Goal: Task Accomplishment & Management: Manage account settings

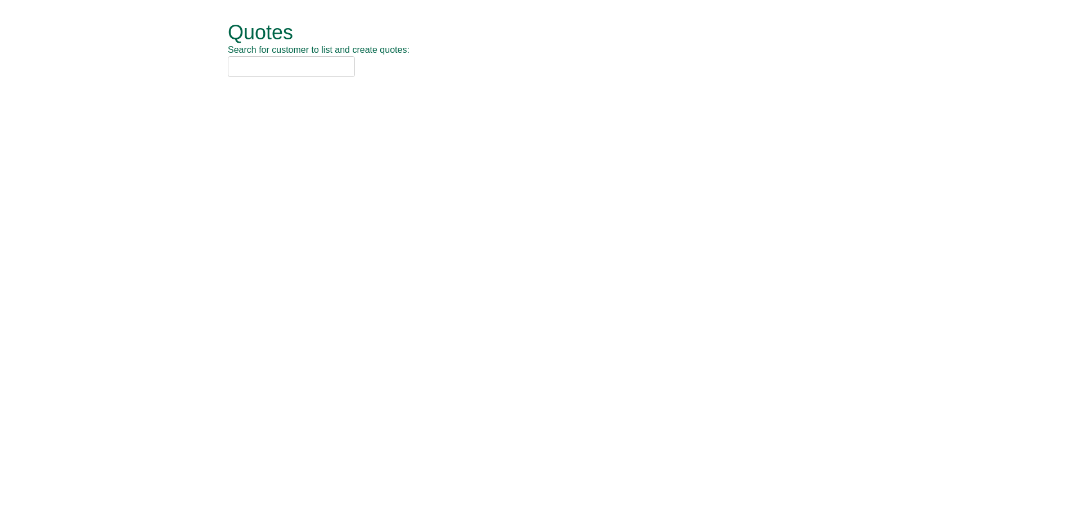
click at [274, 61] on input "text" at bounding box center [291, 66] width 127 height 21
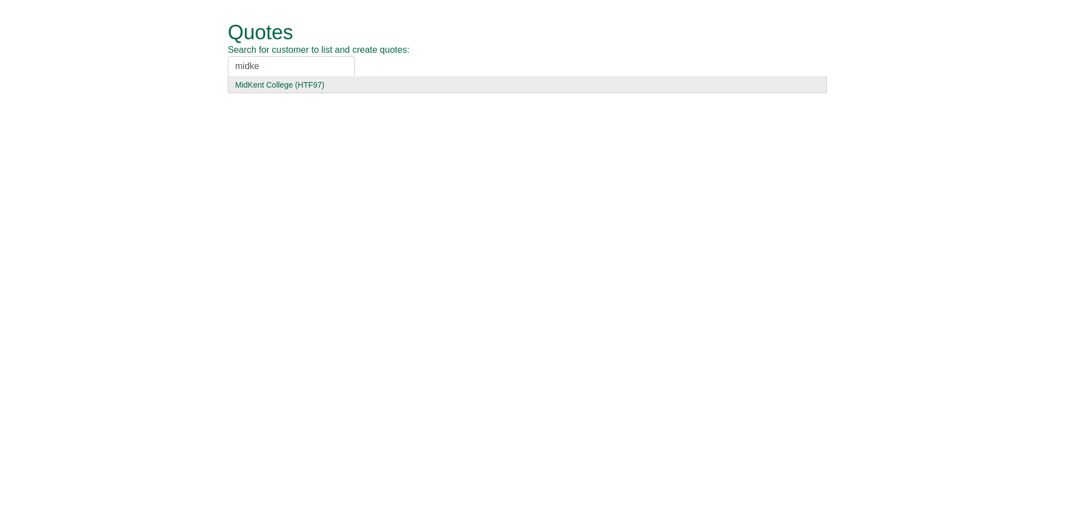
type input "midke"
click at [305, 82] on div "MidKent College (HTF97)" at bounding box center [527, 84] width 584 height 11
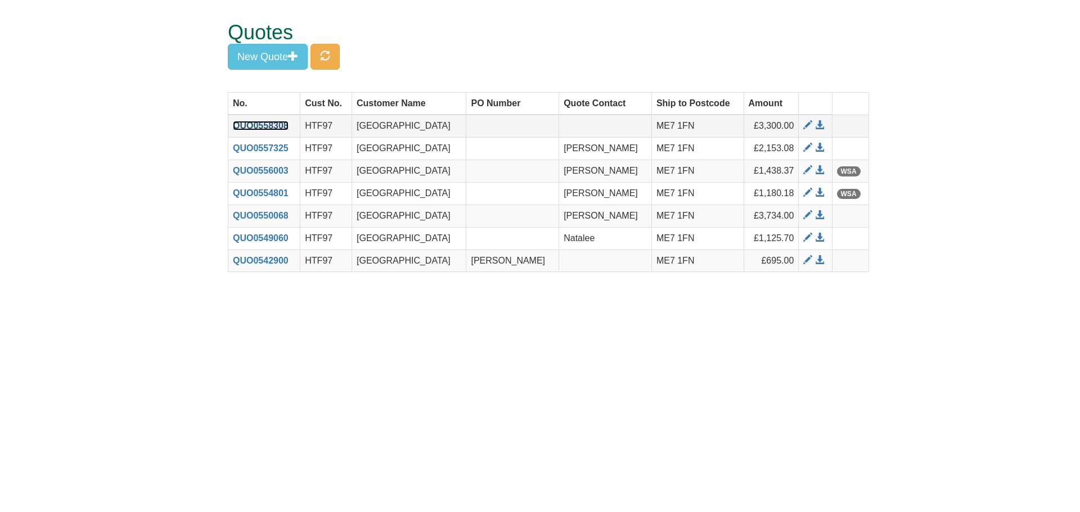
click at [258, 128] on link "QUO0558308" at bounding box center [261, 126] width 56 height 10
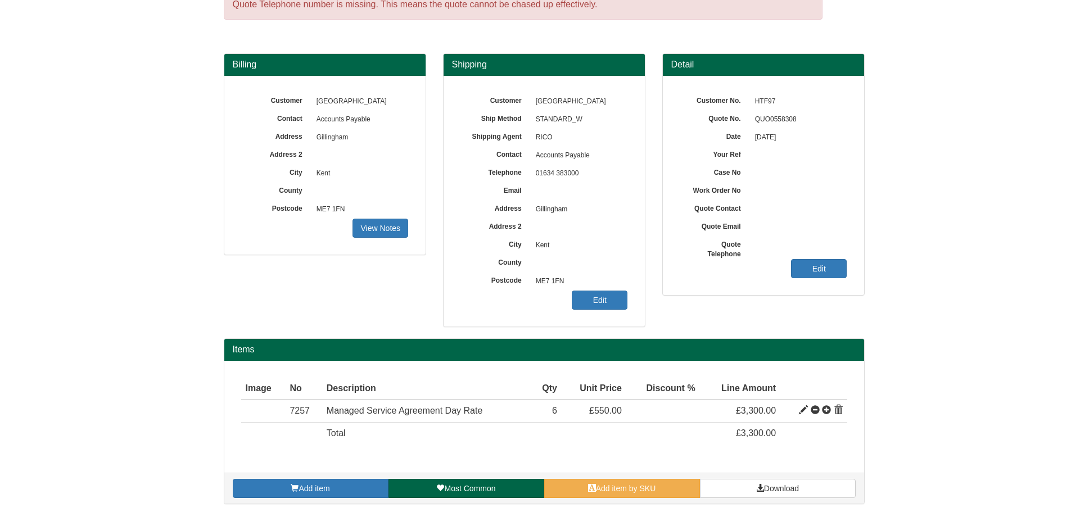
scroll to position [58, 0]
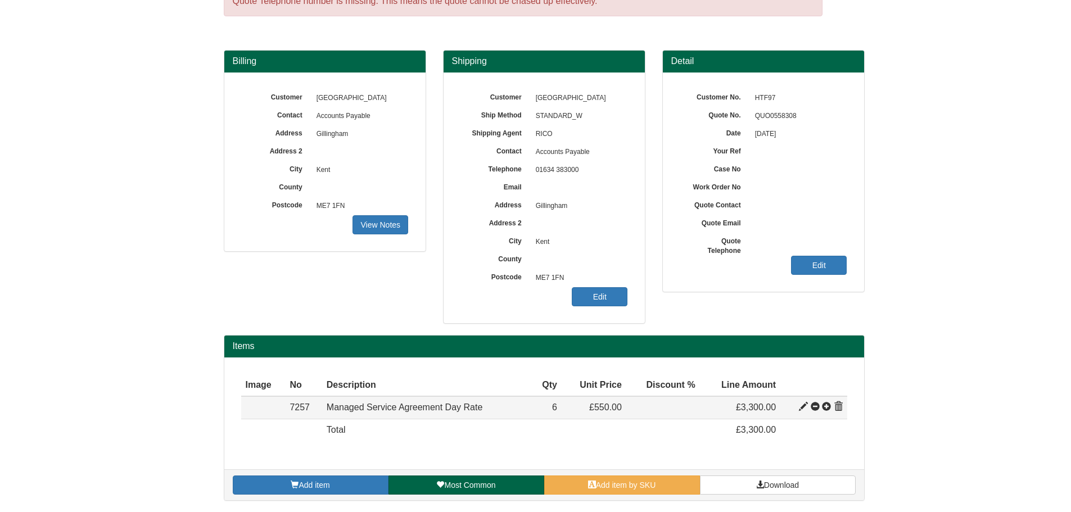
click at [803, 408] on span at bounding box center [803, 407] width 9 height 9
type input "Managed Service Agreement Day Rate"
type input "199.00"
type input "550.00"
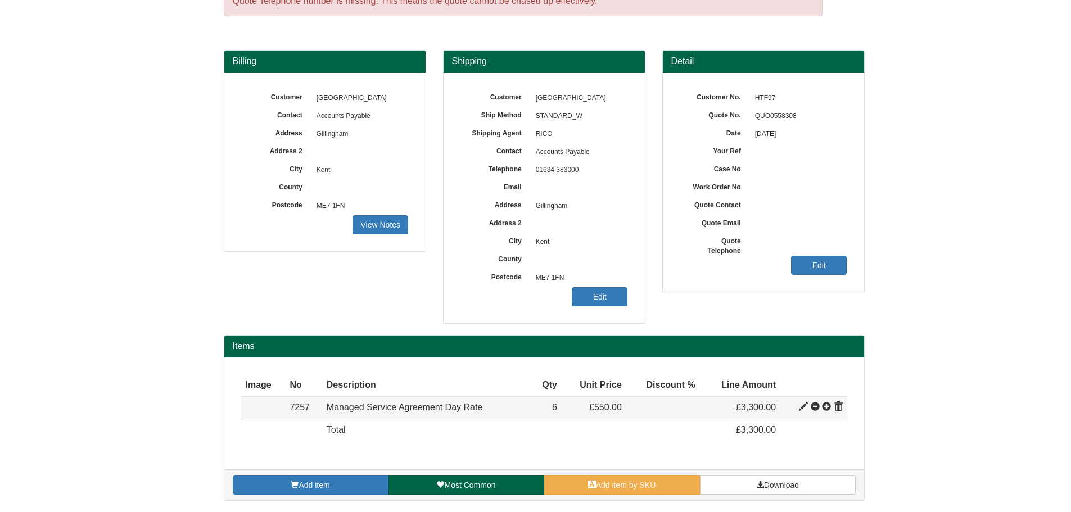
type input "6"
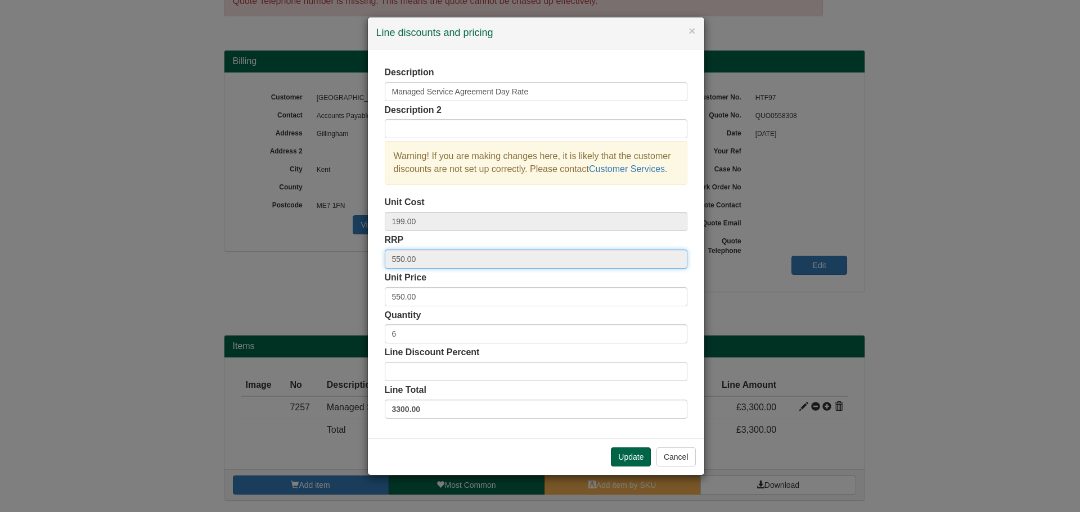
click at [403, 259] on input "550.00" at bounding box center [536, 259] width 303 height 19
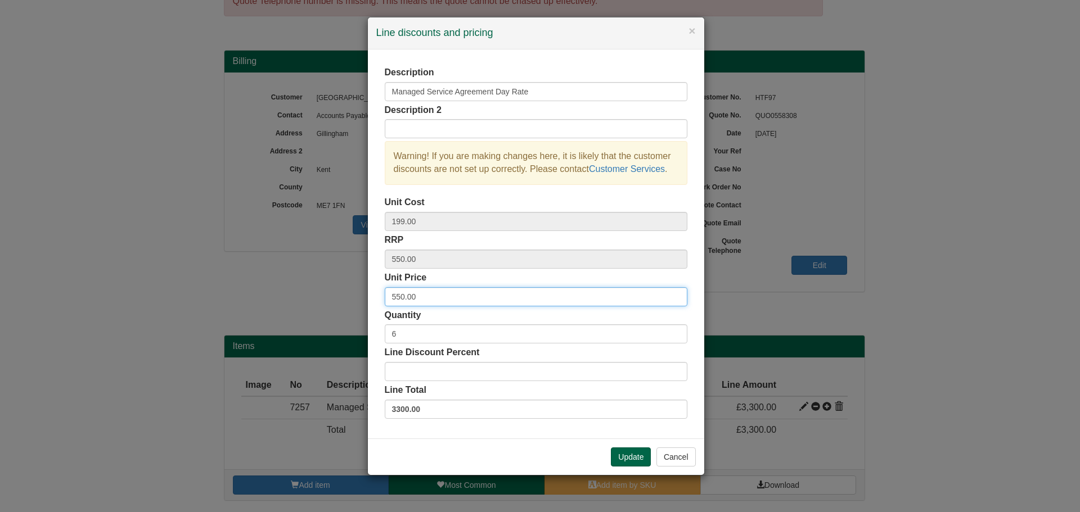
click at [398, 303] on input "550.00" at bounding box center [536, 296] width 303 height 19
click at [402, 296] on input "550.00" at bounding box center [536, 296] width 303 height 19
click at [404, 296] on input "550.00" at bounding box center [536, 296] width 303 height 19
type input "525.00"
click at [630, 450] on button "Update" at bounding box center [631, 457] width 40 height 19
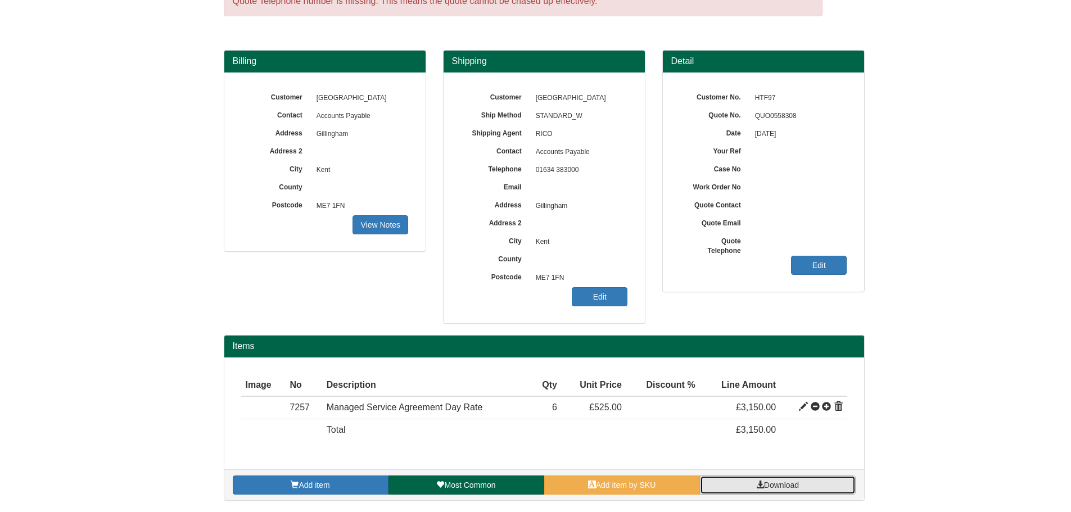
click at [747, 492] on link "Download" at bounding box center [778, 485] width 156 height 19
